Goal: Find specific page/section: Find specific page/section

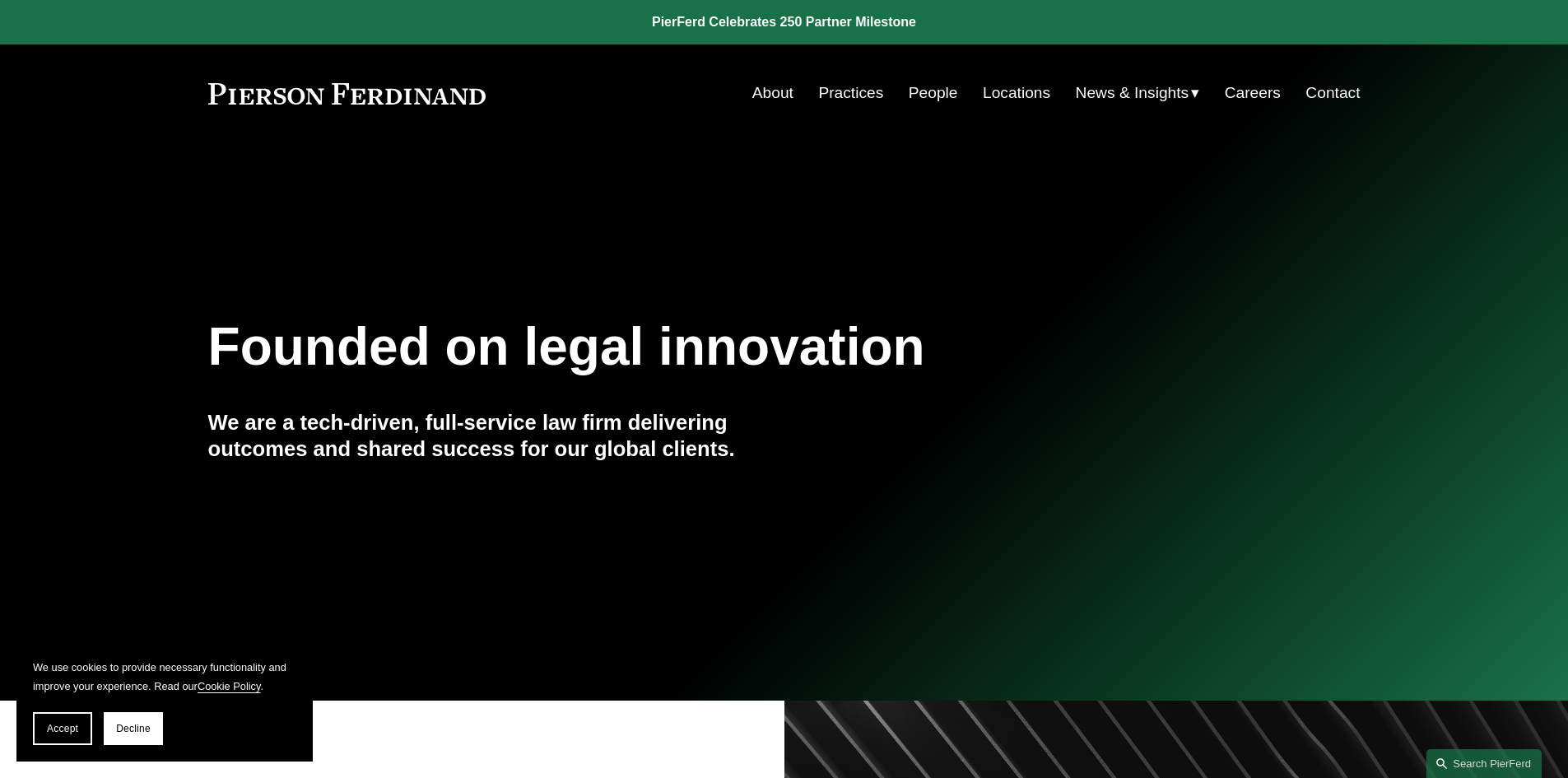
click at [840, 93] on link "Practices" at bounding box center [850, 93] width 65 height 31
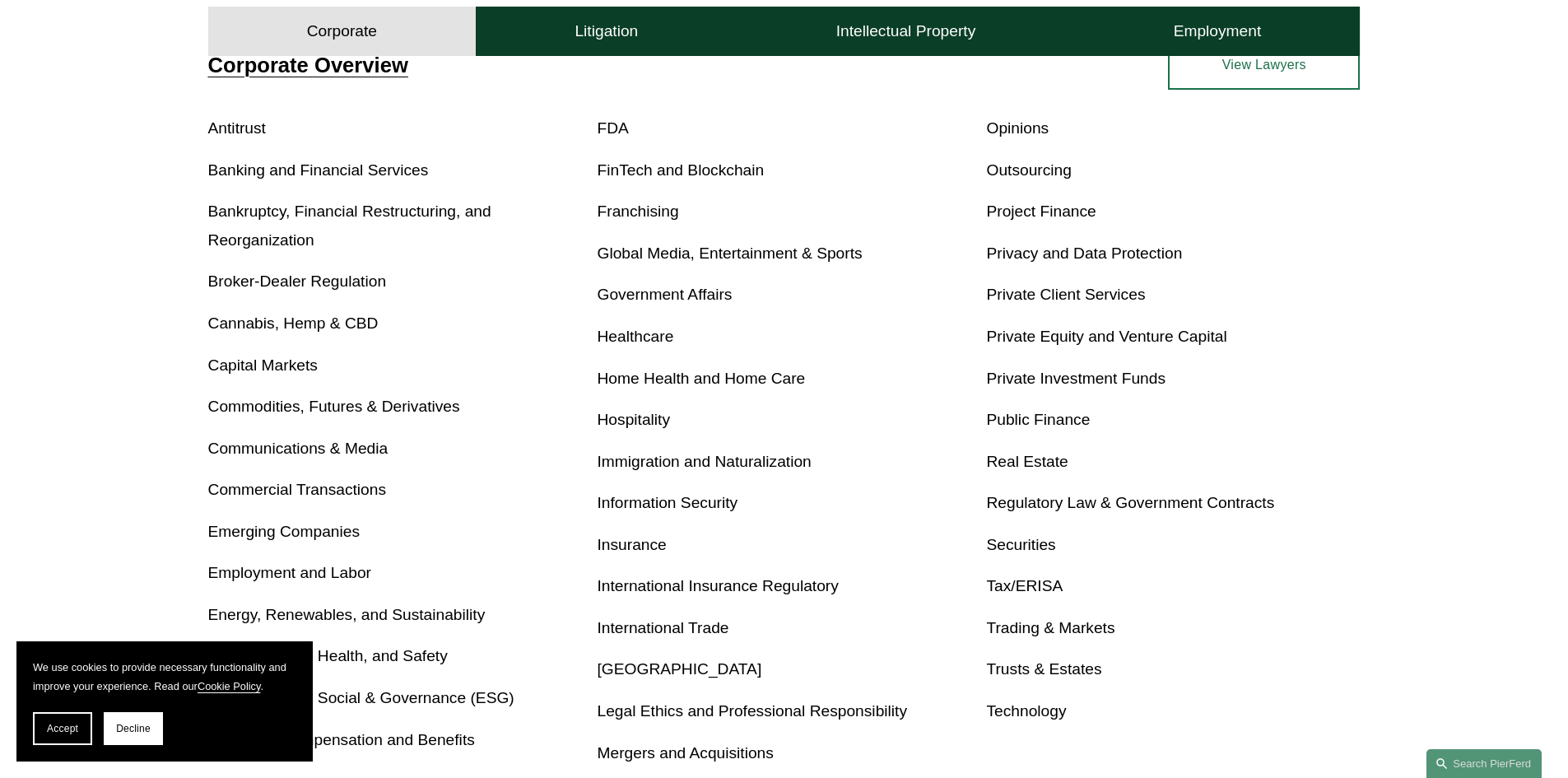
scroll to position [658, 0]
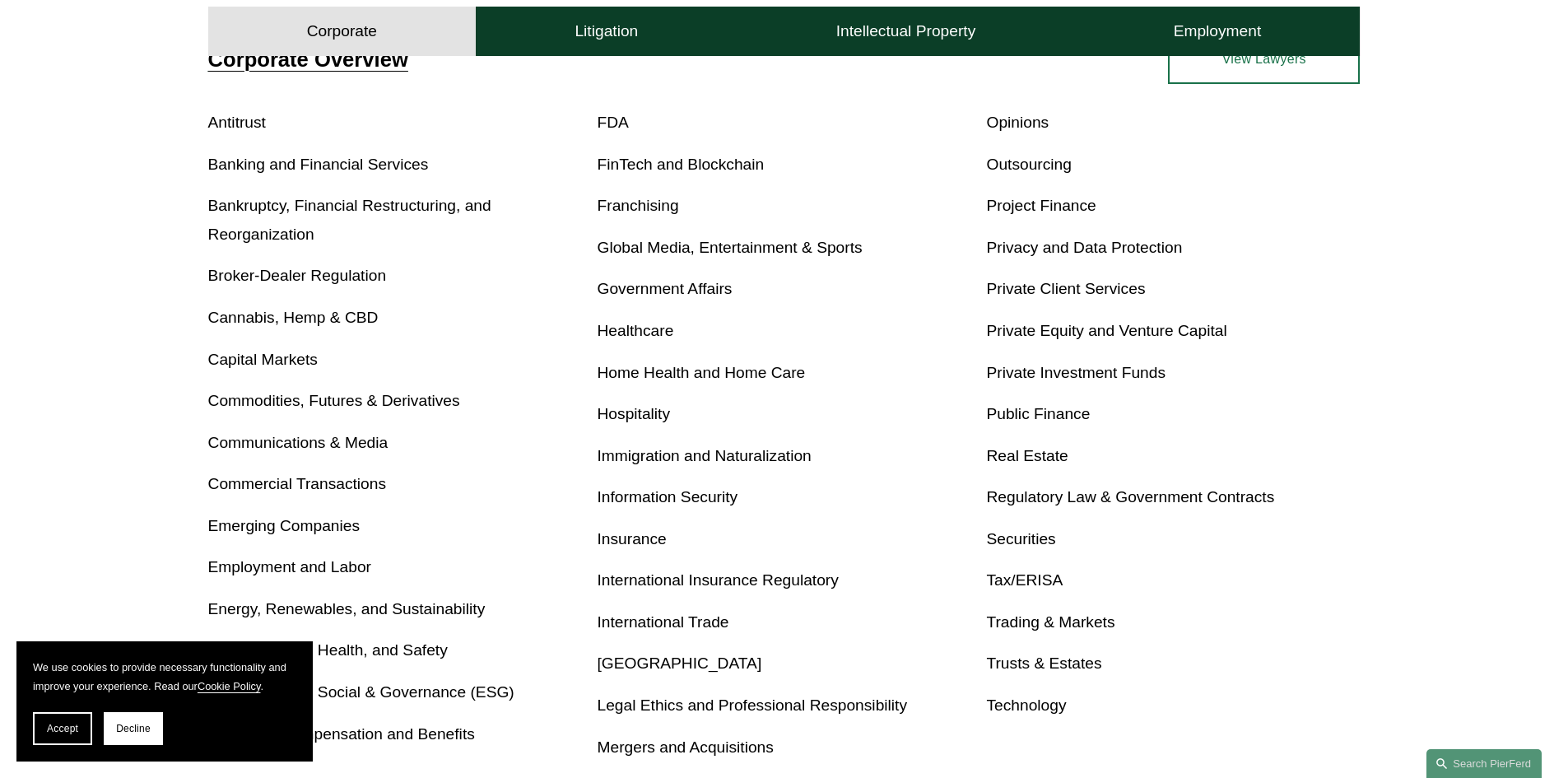
click at [1011, 457] on link "Real Estate" at bounding box center [1027, 455] width 82 height 17
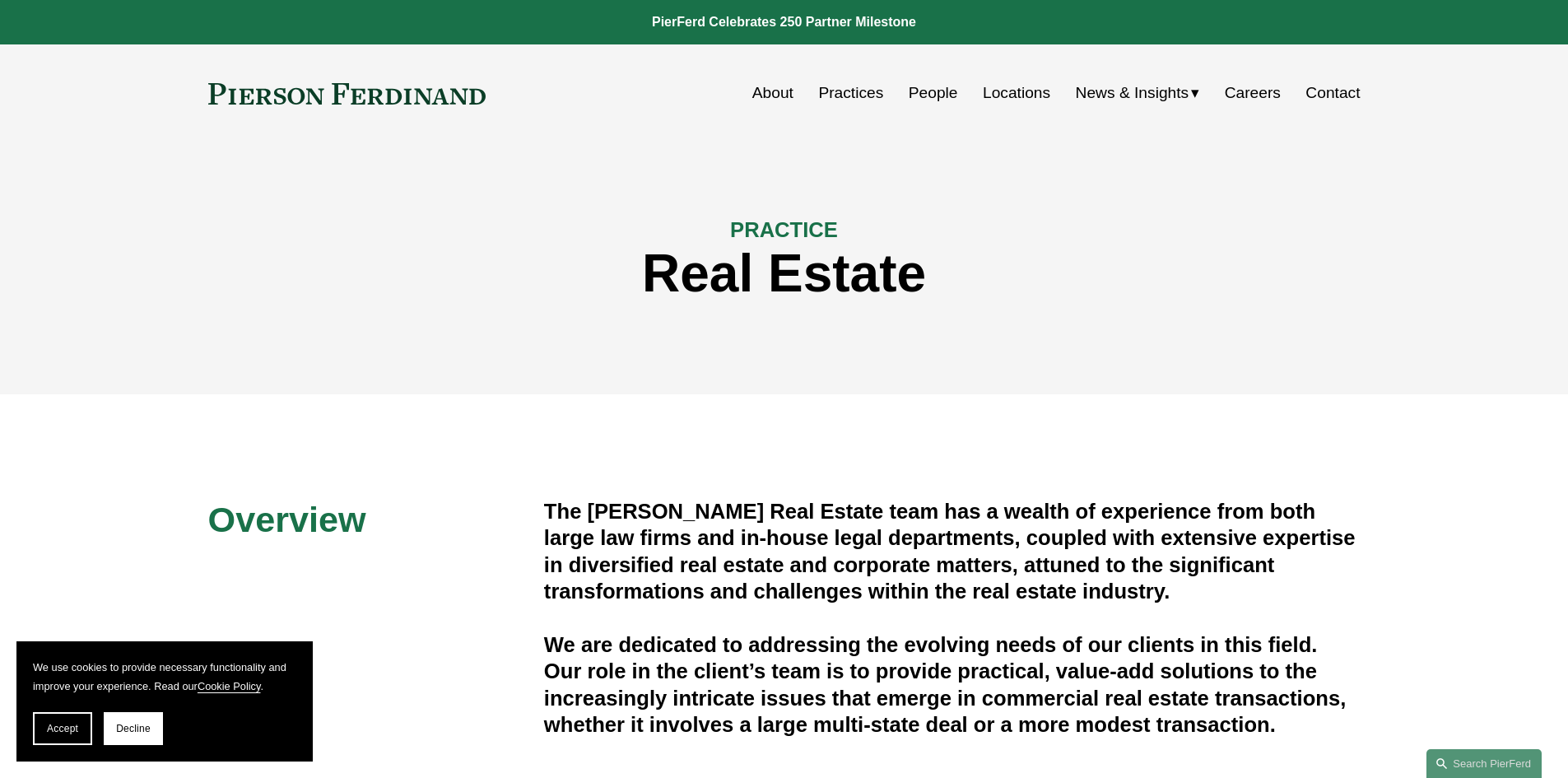
click at [921, 95] on link "People" at bounding box center [933, 93] width 49 height 31
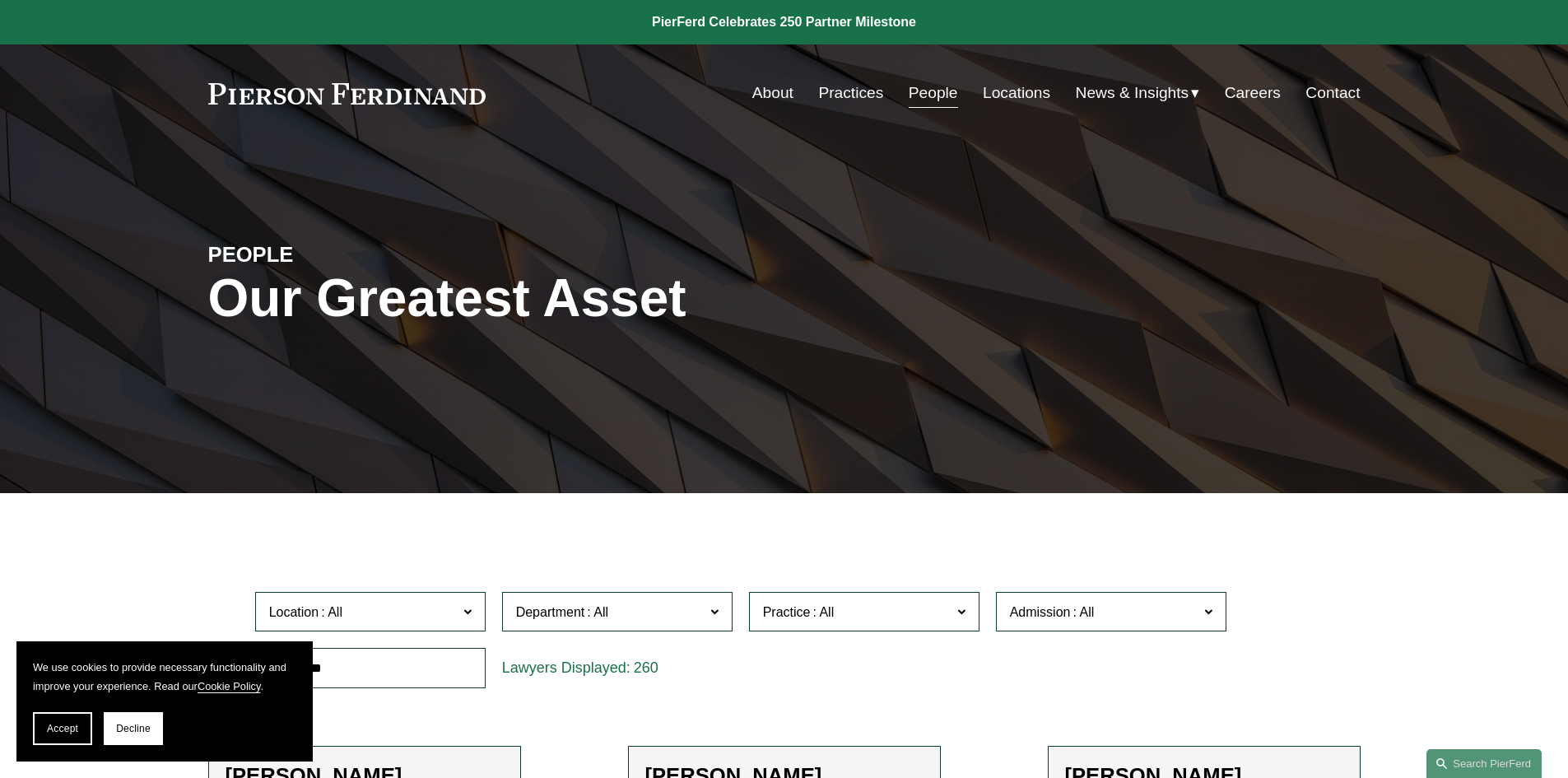
click at [684, 606] on span "Department" at bounding box center [610, 612] width 188 height 23
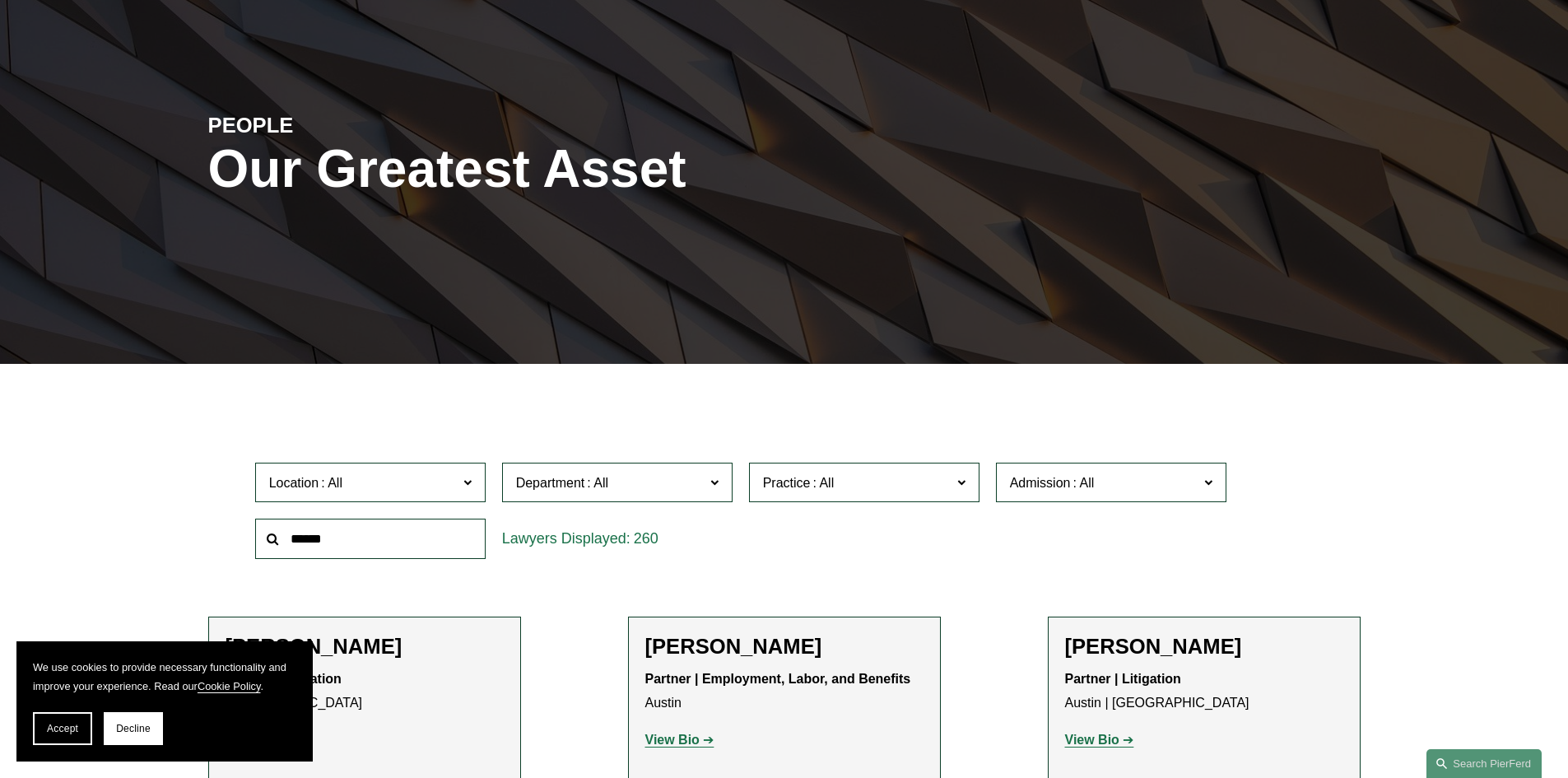
scroll to position [330, 0]
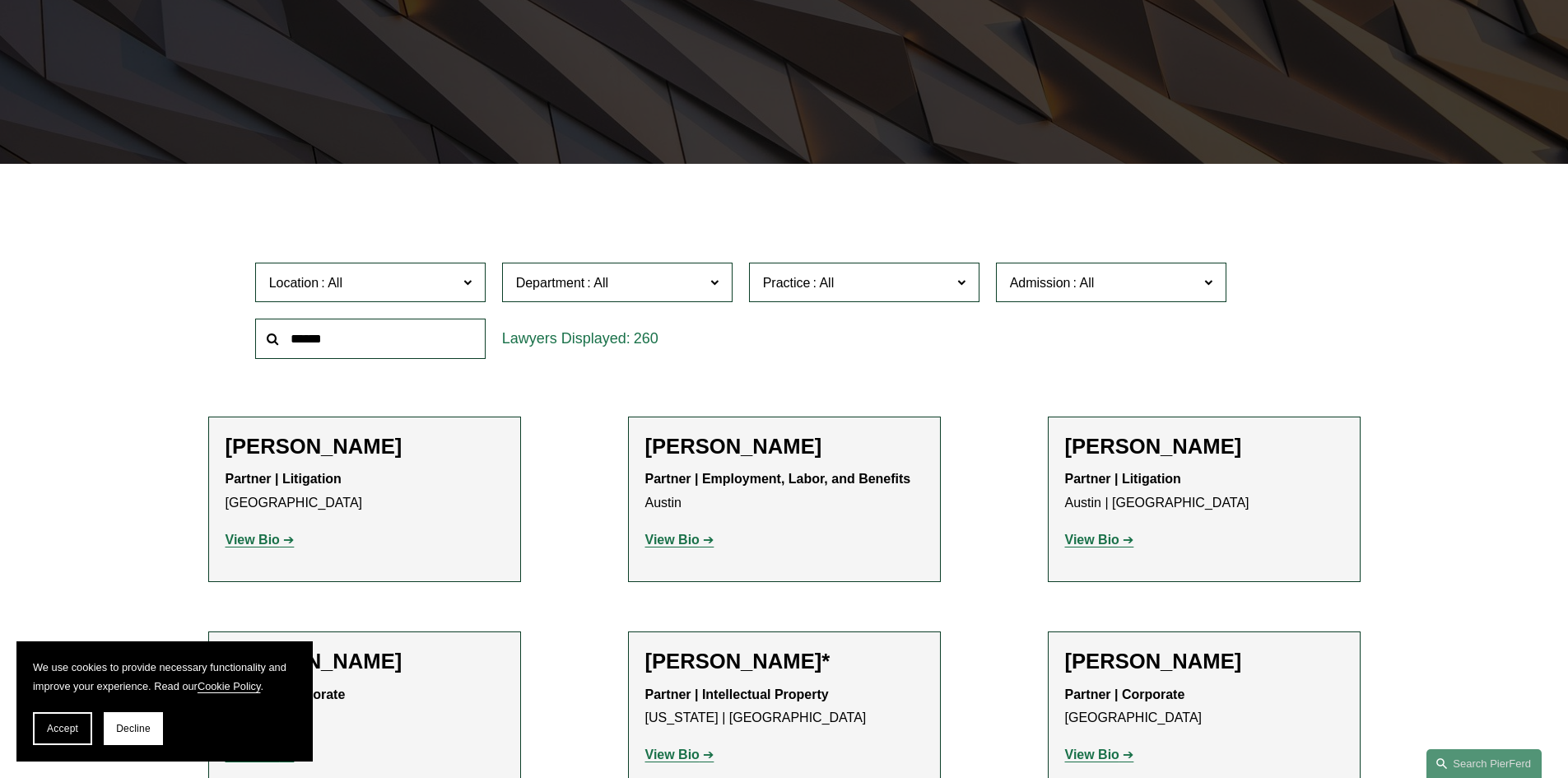
click at [873, 283] on span "Practice" at bounding box center [857, 283] width 188 height 23
click at [0, 0] on link "Real Estate" at bounding box center [0, 0] width 0 height 0
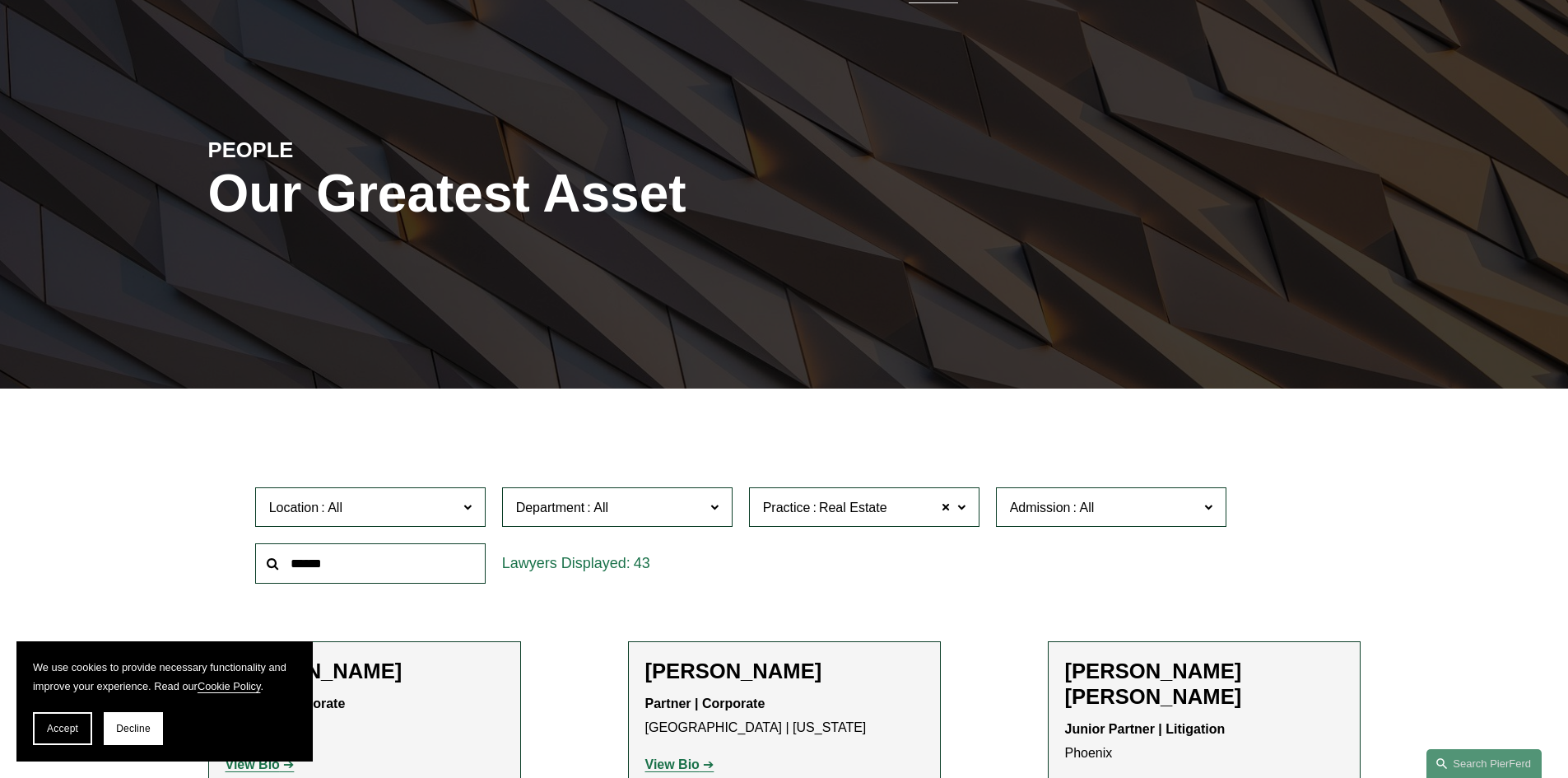
scroll to position [247, 0]
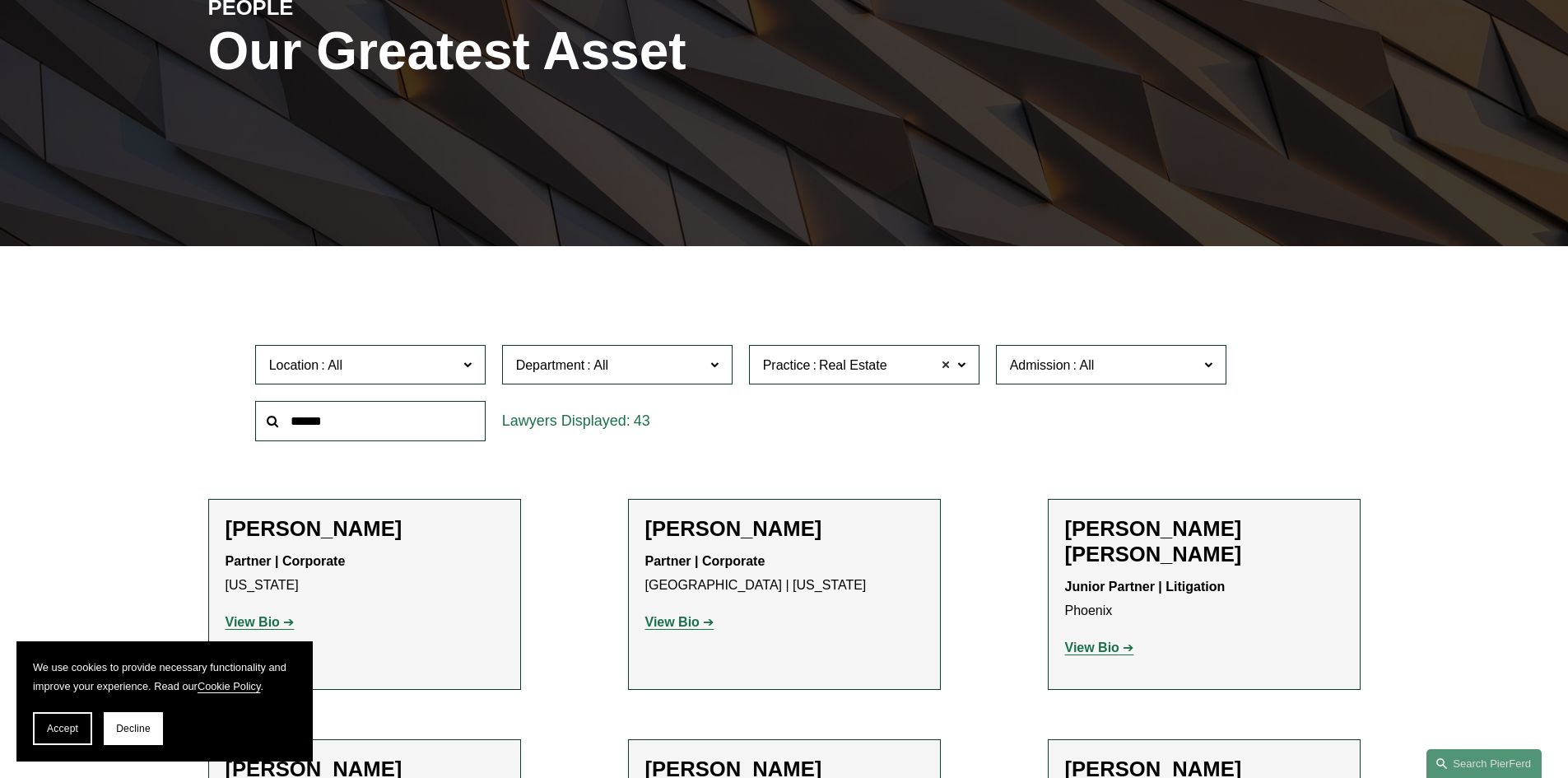
click at [943, 366] on span at bounding box center [946, 364] width 10 height 22
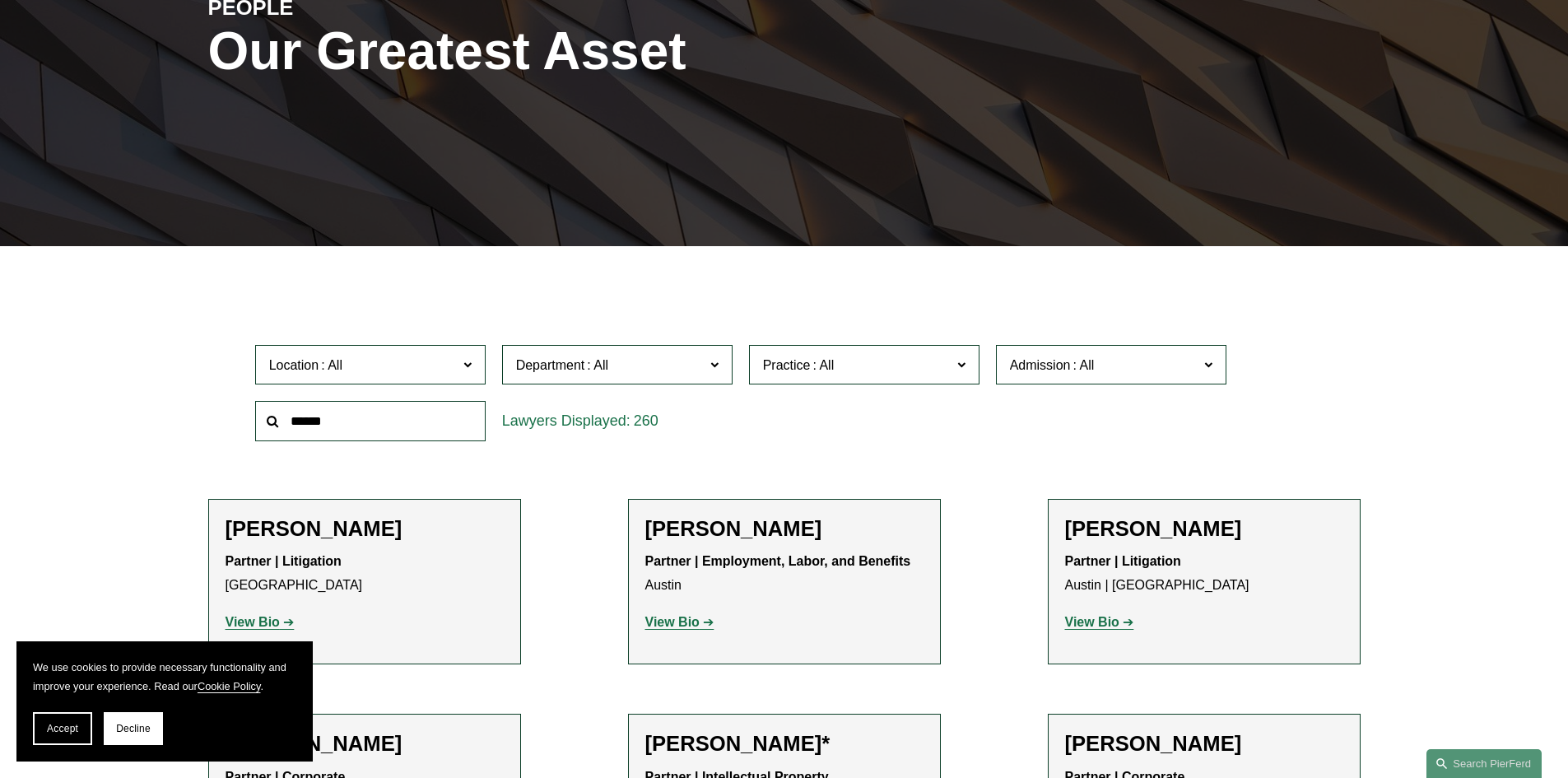
click at [1179, 369] on span "Admission" at bounding box center [1104, 365] width 188 height 23
click at [0, 0] on link "Nevada" at bounding box center [0, 0] width 0 height 0
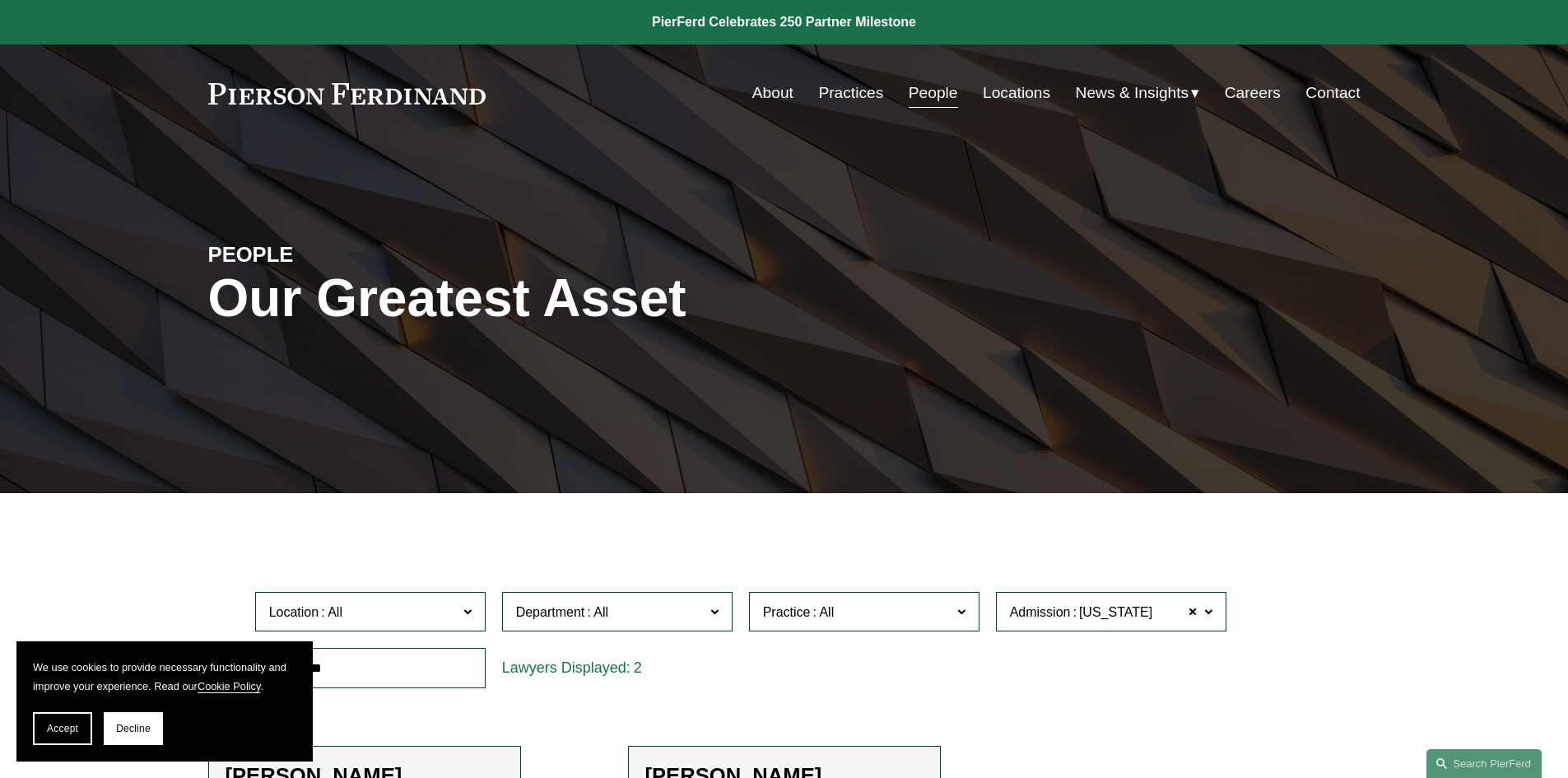
click at [994, 95] on link "Locations" at bounding box center [1016, 93] width 68 height 31
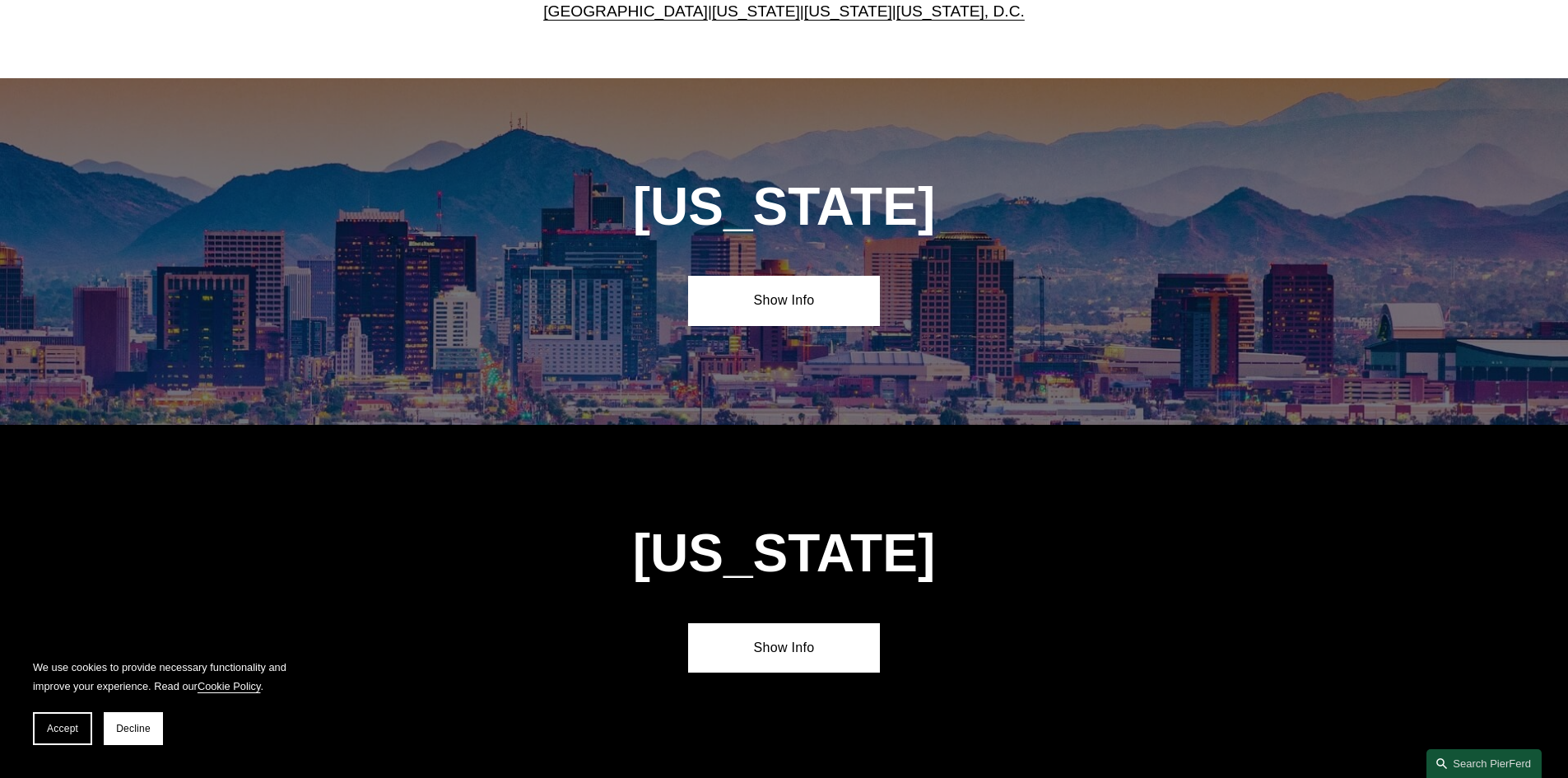
scroll to position [741, 0]
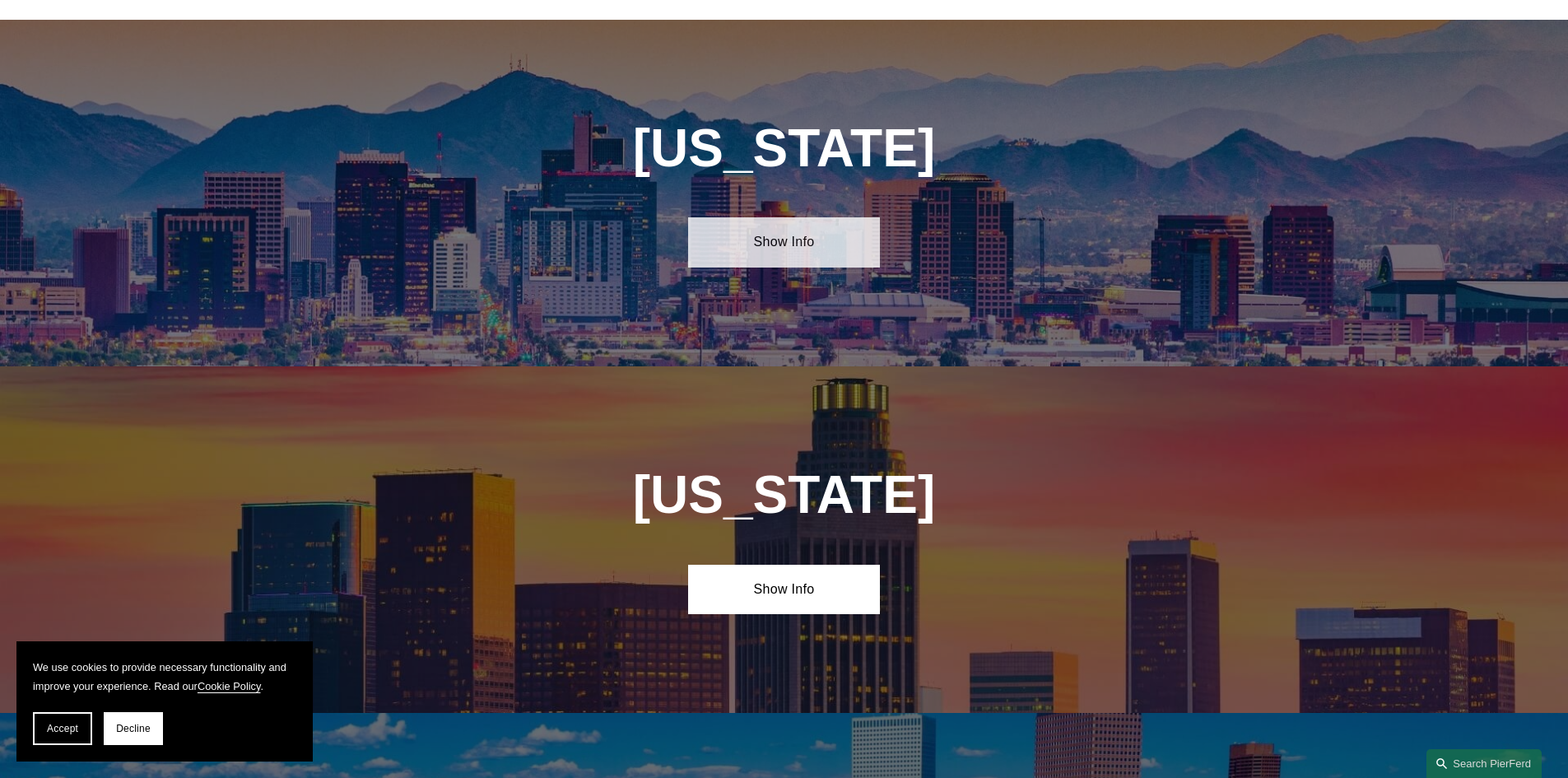
click at [812, 238] on link "Show Info" at bounding box center [783, 242] width 192 height 49
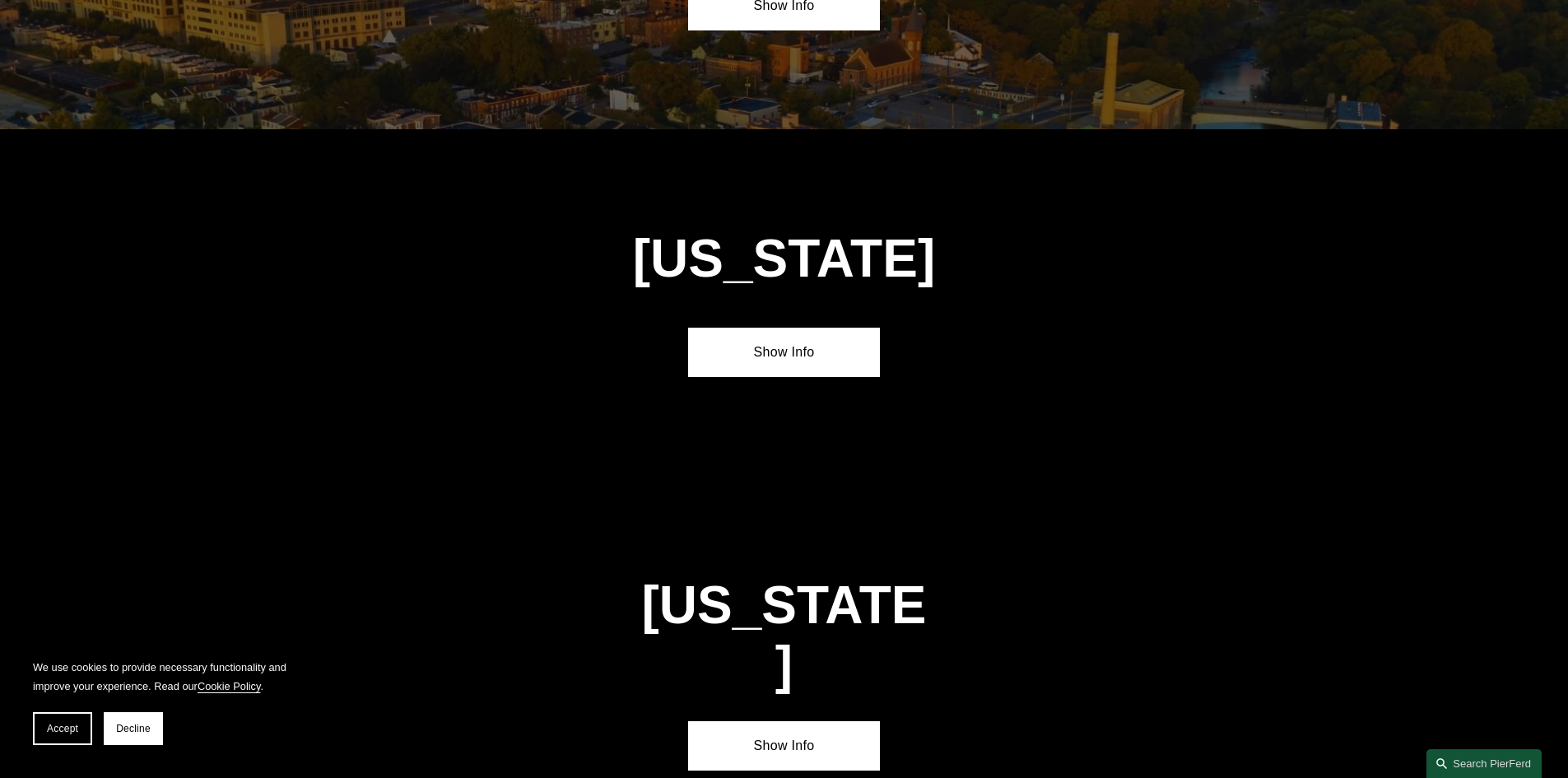
scroll to position [2469, 0]
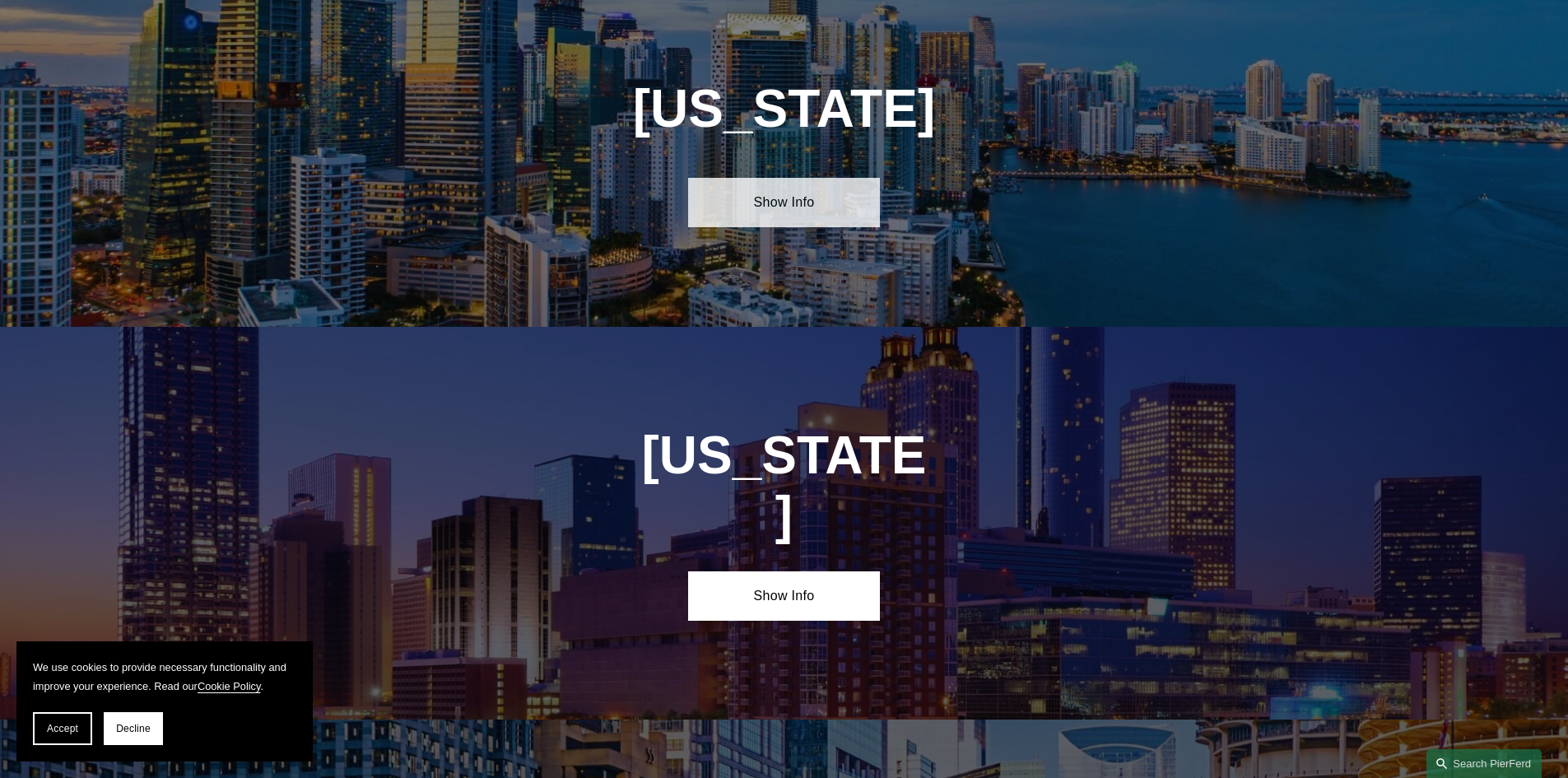
click at [796, 204] on link "Show Info" at bounding box center [783, 202] width 192 height 49
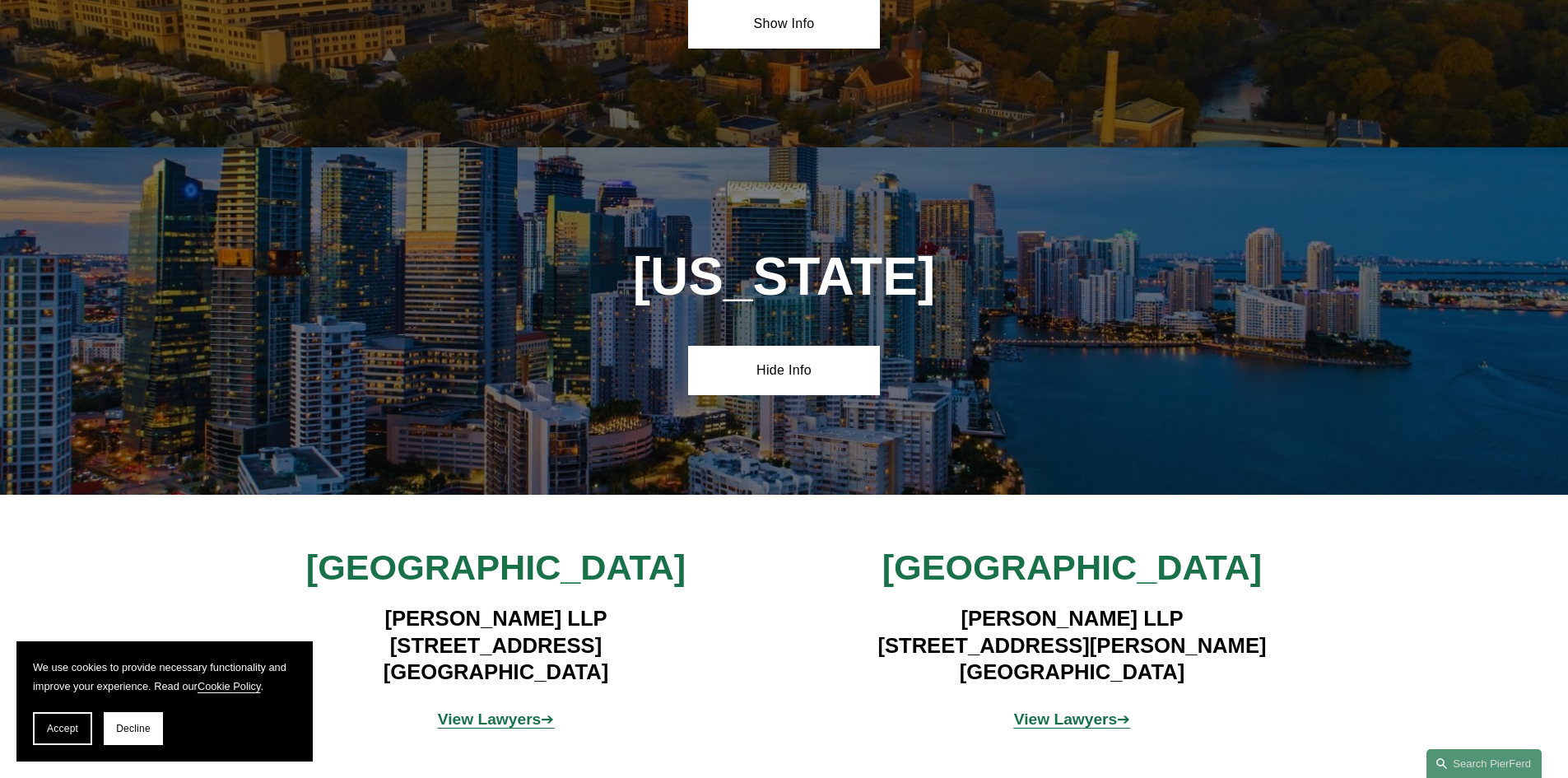
scroll to position [2193, 0]
